Goal: Information Seeking & Learning: Learn about a topic

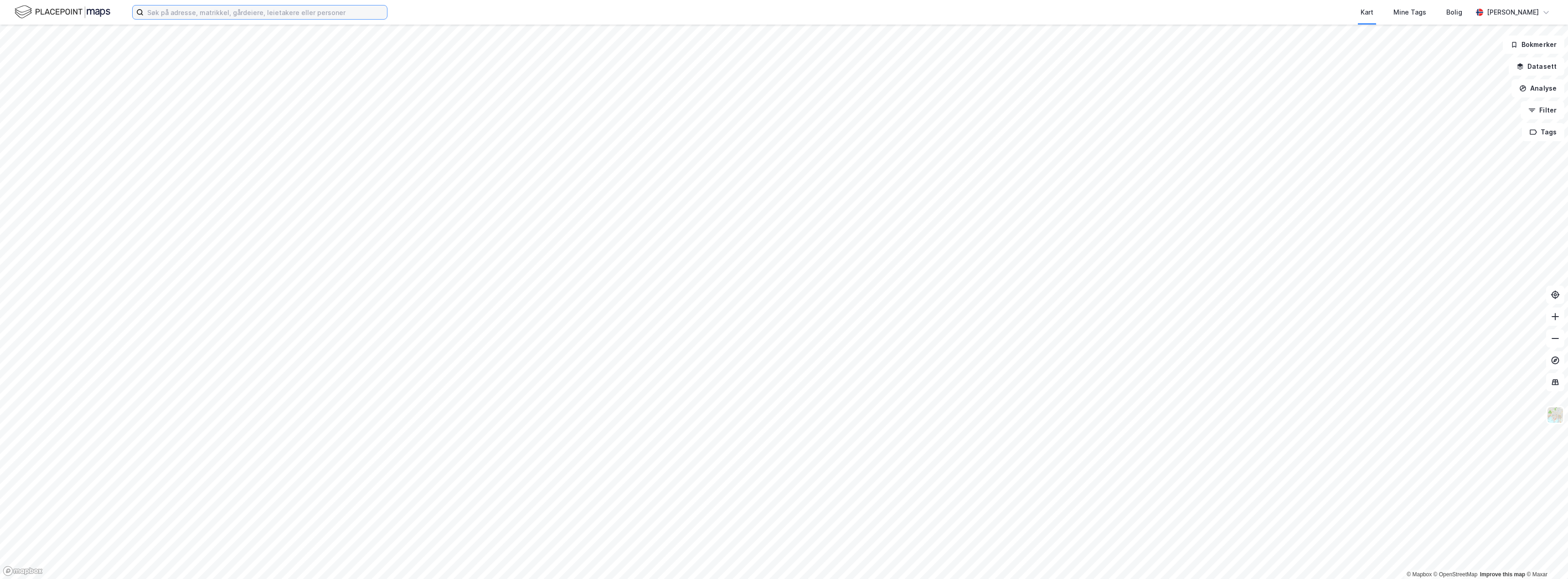
click at [328, 15] on input at bounding box center [265, 12] width 243 height 13
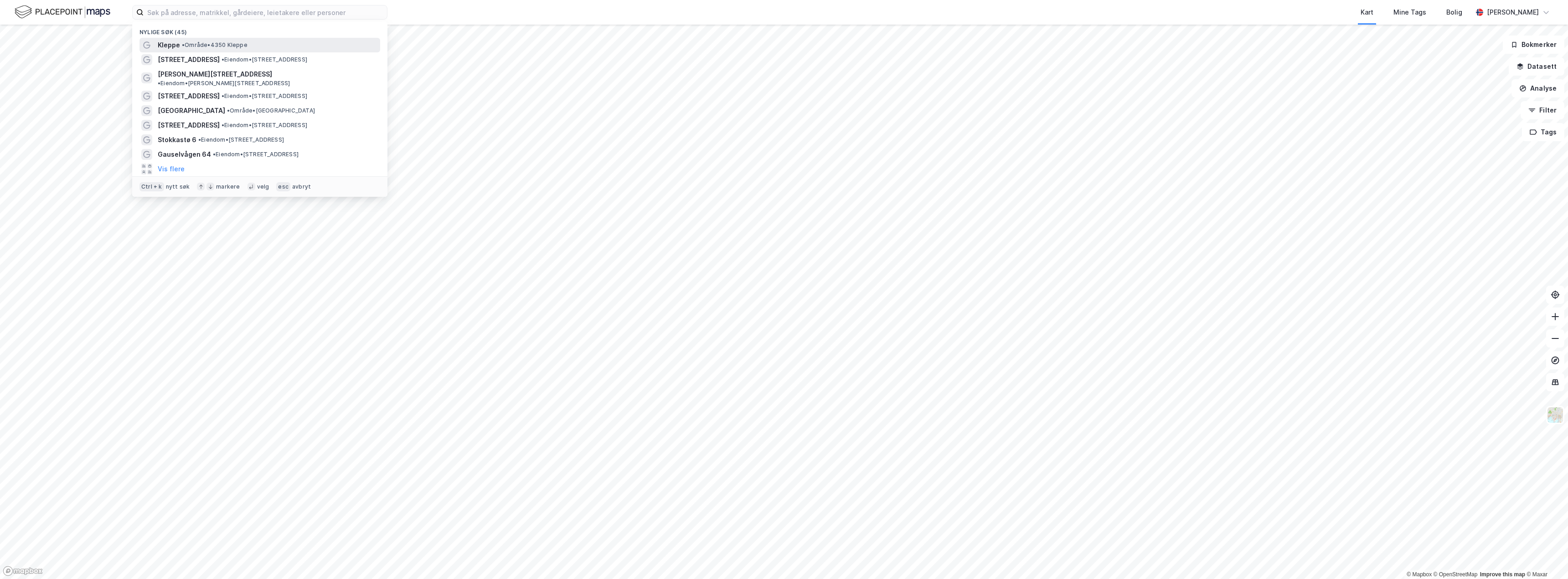
click at [223, 46] on span "• Område • 4350 [PERSON_NAME]" at bounding box center [215, 45] width 66 height 7
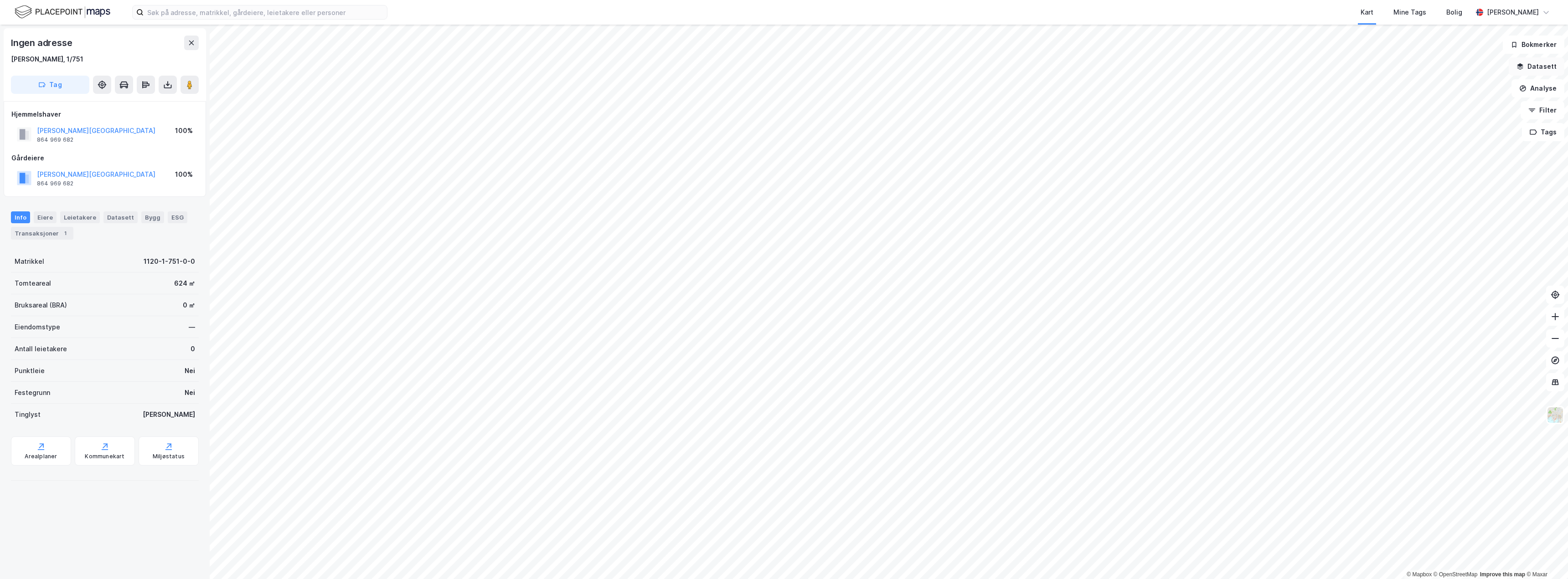
click at [1531, 63] on button "Datasett" at bounding box center [1536, 66] width 55 height 18
click at [1422, 91] on div "Kartlag" at bounding box center [1482, 89] width 150 height 11
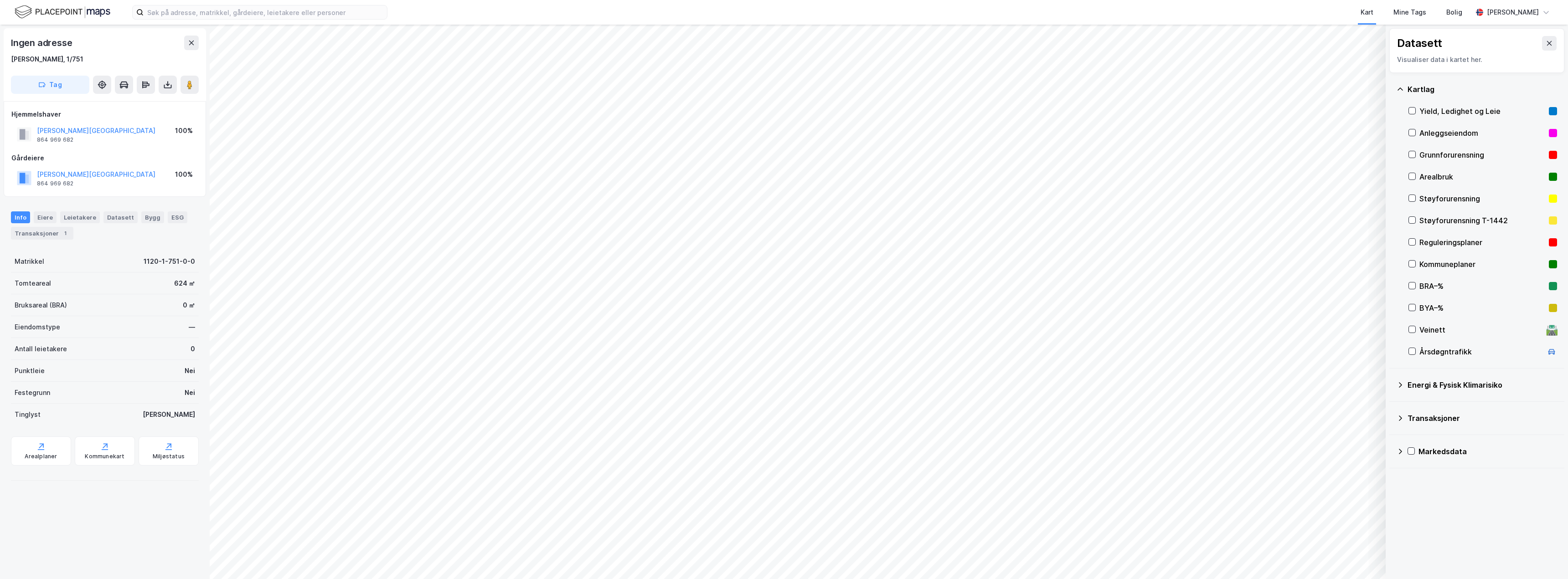
click at [1441, 262] on div "Kommuneplaner" at bounding box center [1482, 264] width 126 height 11
click at [1435, 266] on div "Kommuneplaner" at bounding box center [1482, 264] width 126 height 11
click at [1446, 265] on div "Kommuneplaner" at bounding box center [1482, 264] width 126 height 11
